Goal: Check status: Check status

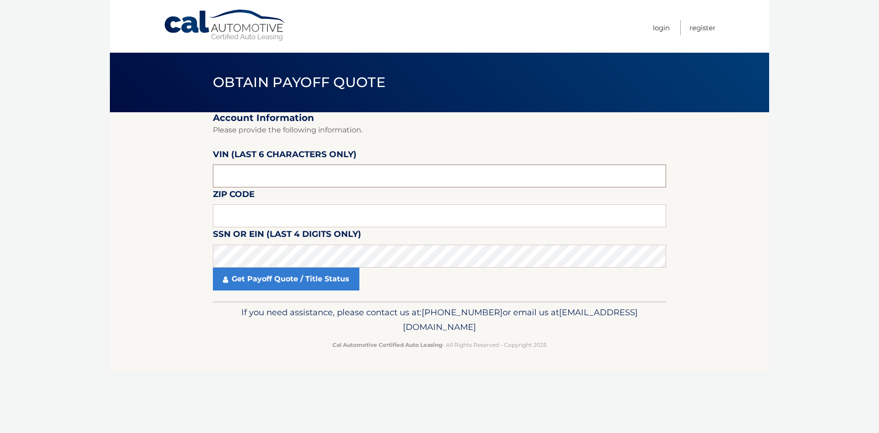
click at [252, 176] on input "text" at bounding box center [439, 175] width 453 height 23
type input "515169"
click at [277, 214] on input "text" at bounding box center [439, 215] width 453 height 23
type input "11704"
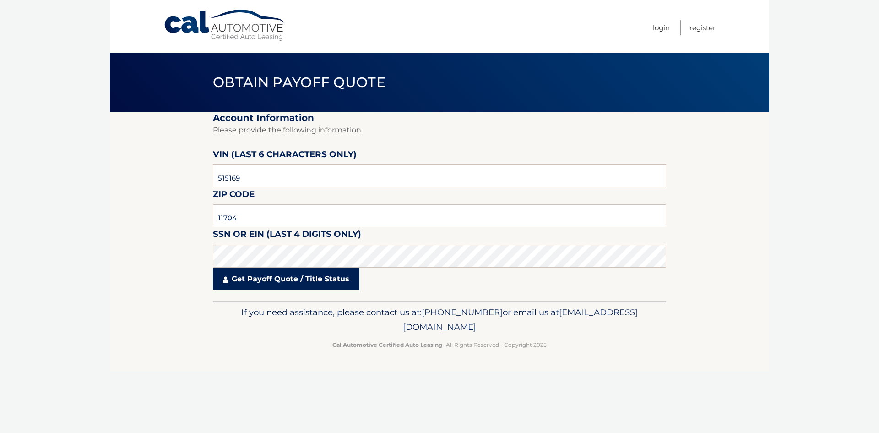
click at [311, 271] on link "Get Payoff Quote / Title Status" at bounding box center [286, 278] width 147 height 23
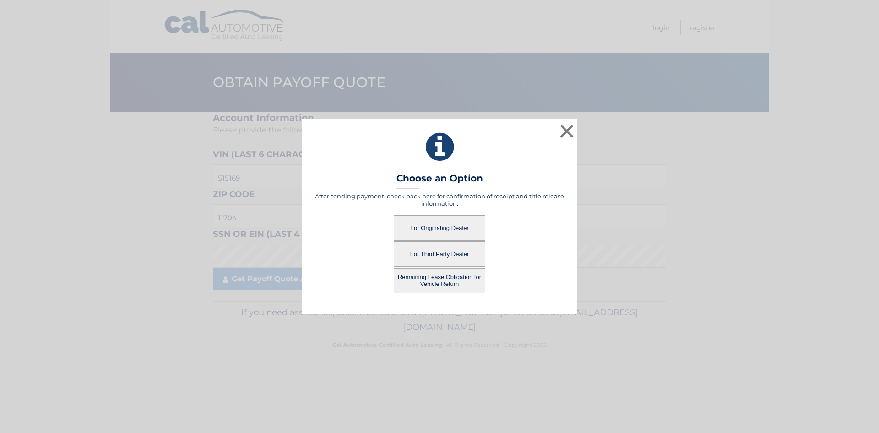
click at [437, 227] on button "For Originating Dealer" at bounding box center [440, 227] width 92 height 25
click at [440, 224] on button "For Originating Dealer" at bounding box center [440, 227] width 92 height 25
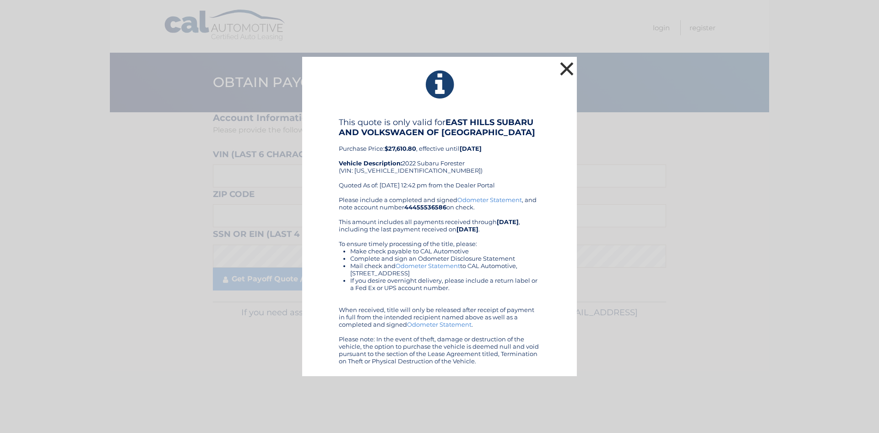
drag, startPoint x: 565, startPoint y: 67, endPoint x: 578, endPoint y: 66, distance: 12.9
click at [567, 67] on button "×" at bounding box center [567, 69] width 18 height 18
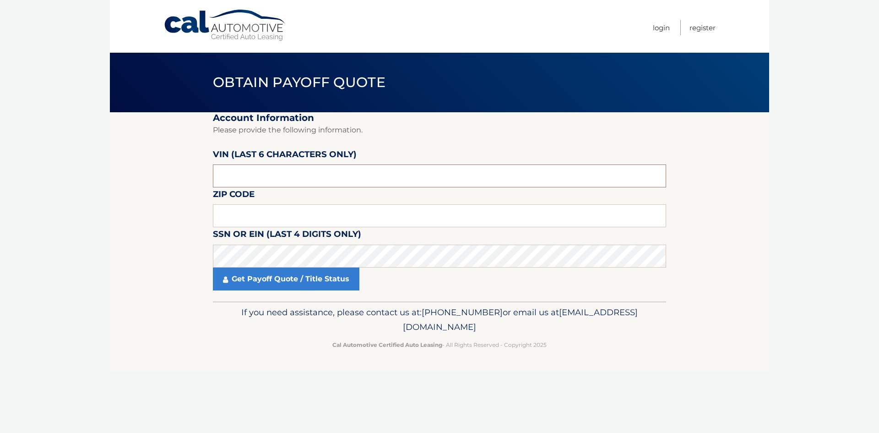
click at [301, 178] on input "text" at bounding box center [439, 175] width 453 height 23
type input "1*****"
type input "515169"
type input "11704"
click button "For Originating Dealer" at bounding box center [0, 0] width 0 height 0
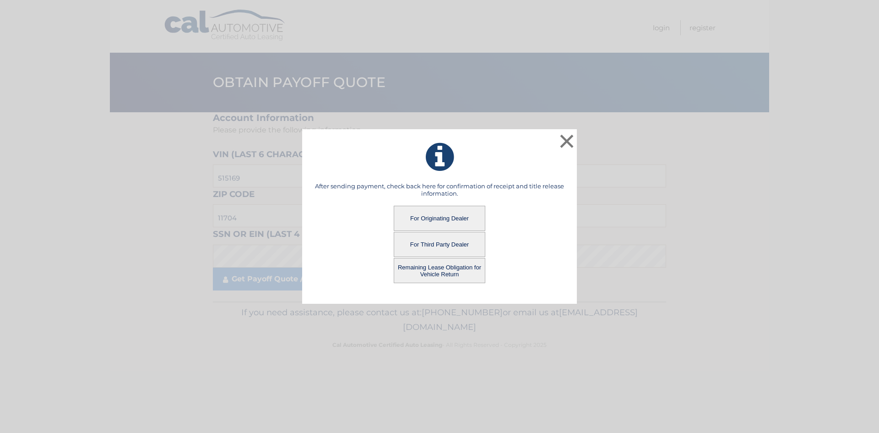
click at [446, 271] on button "Remaining Lease Obligation for Vehicle Return" at bounding box center [440, 270] width 92 height 25
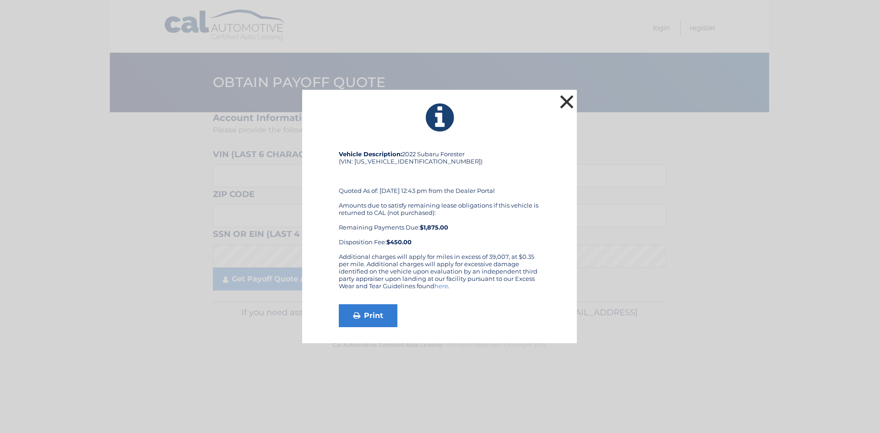
drag, startPoint x: 562, startPoint y: 94, endPoint x: 584, endPoint y: 120, distance: 33.8
click at [563, 94] on button "×" at bounding box center [567, 102] width 18 height 18
